Goal: Task Accomplishment & Management: Manage account settings

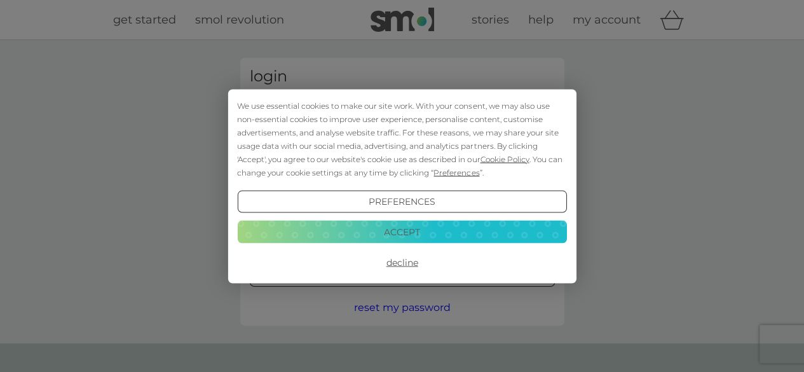
click at [436, 233] on button "Accept" at bounding box center [401, 232] width 329 height 23
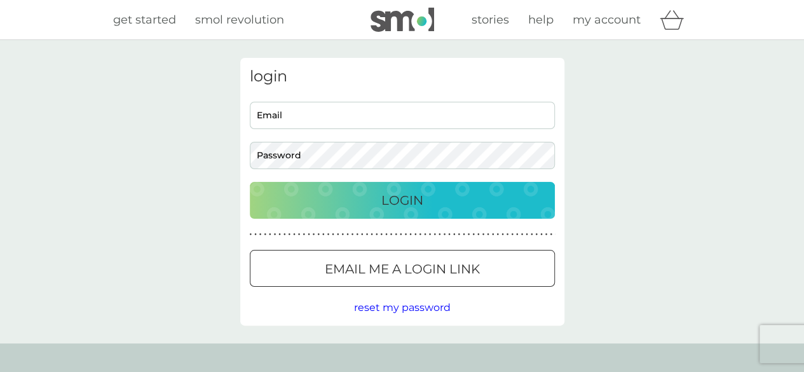
click at [422, 270] on div at bounding box center [403, 269] width 46 height 13
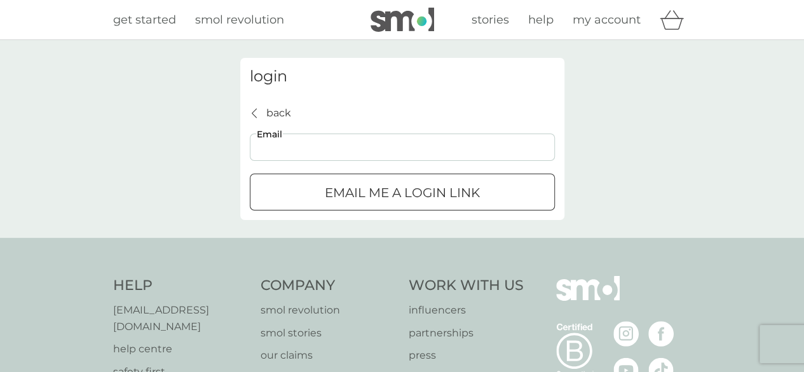
click at [357, 150] on input "Email" at bounding box center [402, 147] width 305 height 27
type input "[EMAIL_ADDRESS][DOMAIN_NAME]"
click button "Email me a login link" at bounding box center [402, 192] width 305 height 37
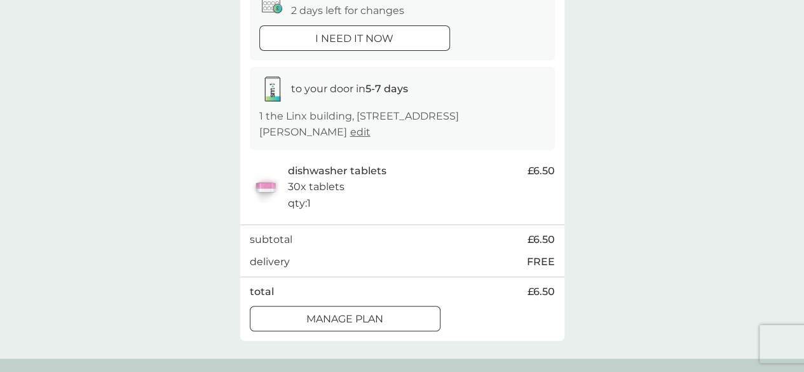
scroll to position [151, 0]
click at [333, 307] on button "Manage plan" at bounding box center [345, 317] width 191 height 25
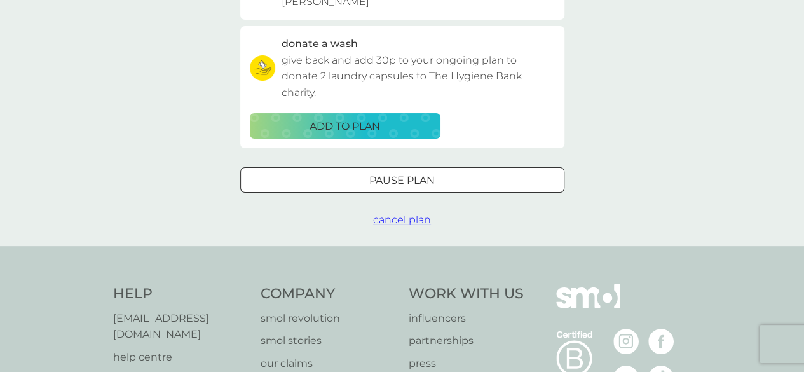
scroll to position [418, 0]
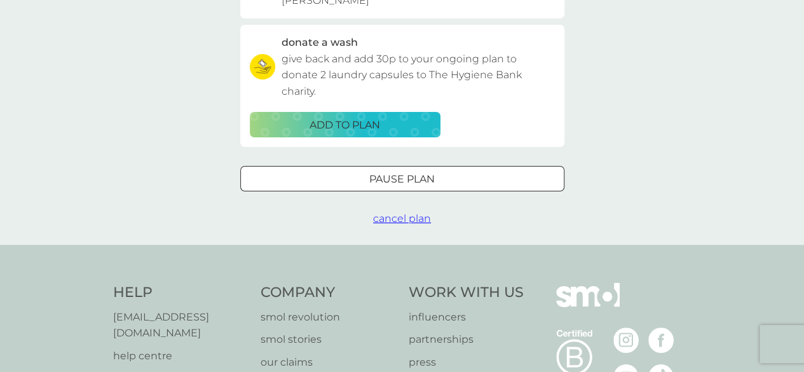
click at [392, 225] on button "cancel plan" at bounding box center [402, 218] width 58 height 17
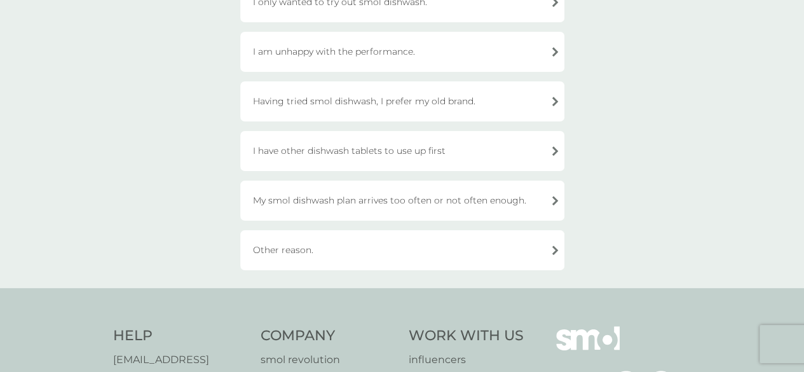
scroll to position [221, 0]
click at [413, 154] on div "I have other dishwash tablets to use up first" at bounding box center [402, 148] width 324 height 40
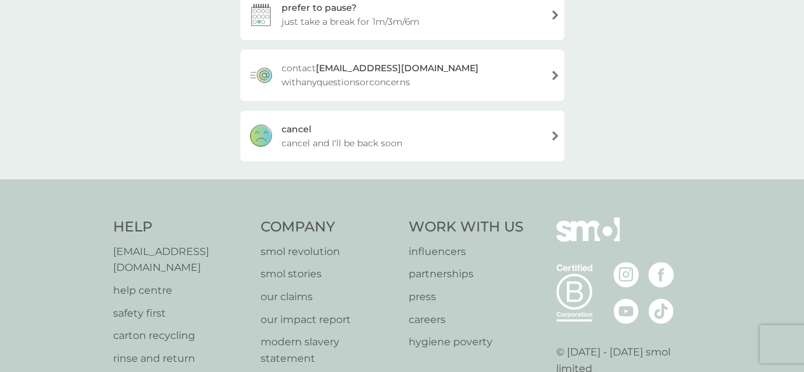
click at [397, 146] on span "cancel and I'll be back soon" at bounding box center [342, 143] width 121 height 14
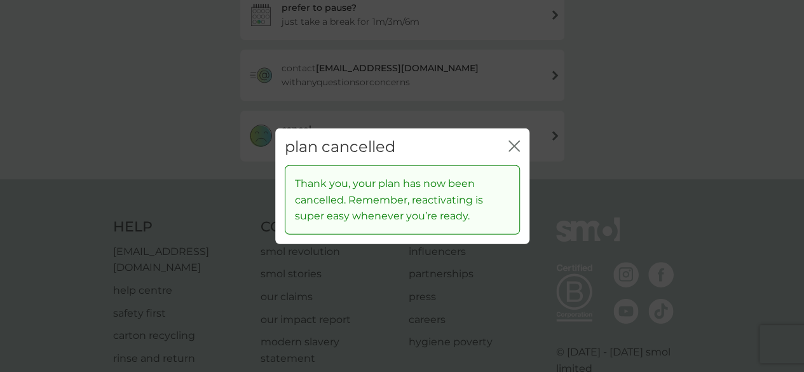
click at [514, 142] on icon "close" at bounding box center [514, 145] width 11 height 11
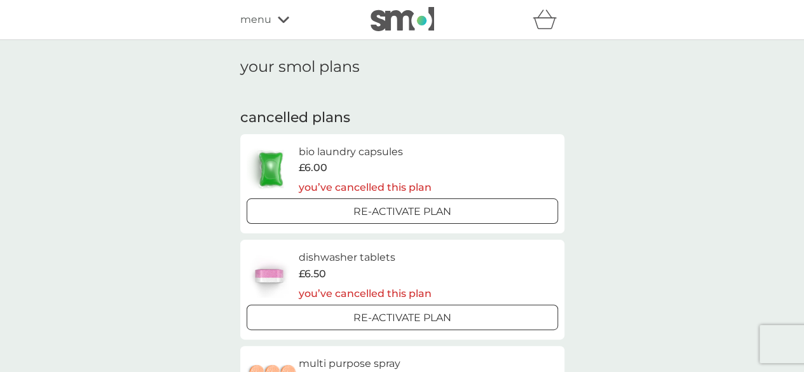
click at [416, 17] on img at bounding box center [403, 19] width 64 height 24
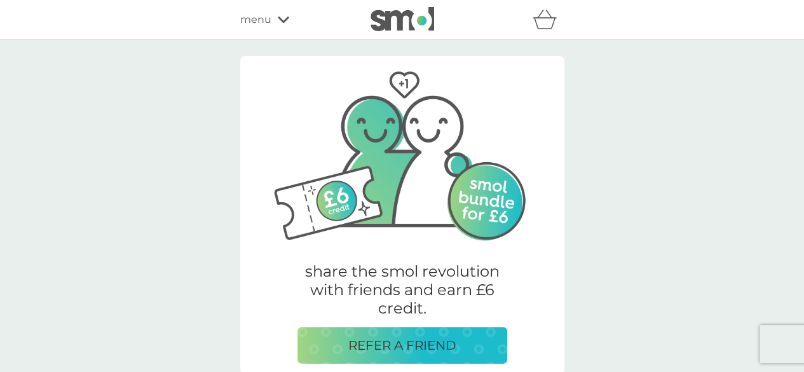
click at [387, 13] on img at bounding box center [403, 19] width 64 height 24
